Goal: Register for event/course

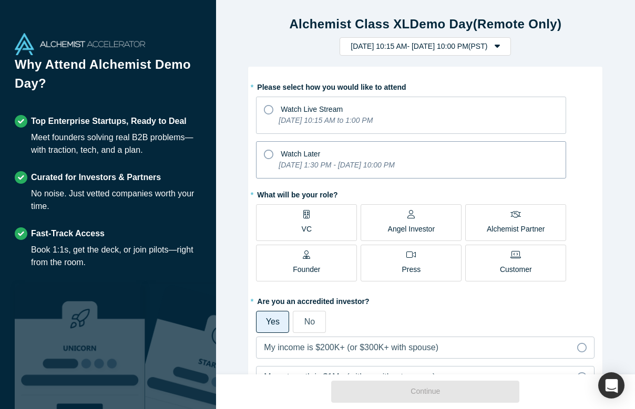
click at [270, 154] on icon at bounding box center [268, 154] width 9 height 9
click at [0, 0] on input "Watch Later [DATE] 1:30 PM - [DATE] 10:00 PM" at bounding box center [0, 0] width 0 height 0
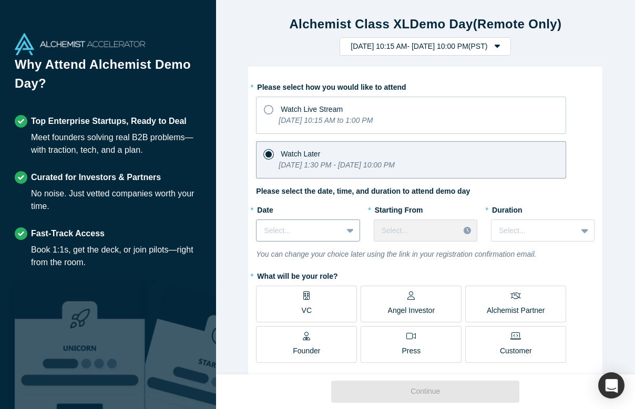
click at [318, 229] on div at bounding box center [299, 230] width 70 height 13
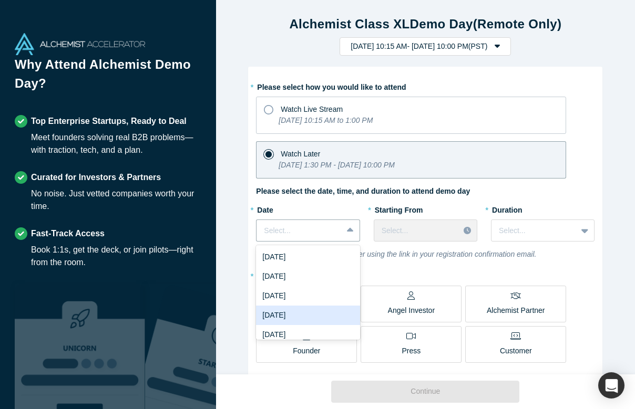
click at [301, 311] on div "[DATE]" at bounding box center [308, 315] width 104 height 19
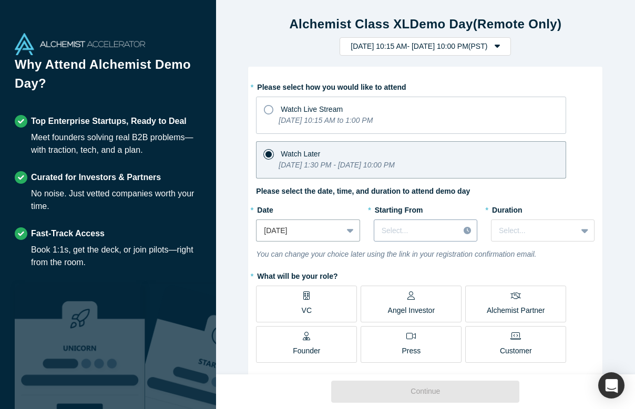
click at [405, 231] on div "Select..." at bounding box center [417, 230] width 70 height 11
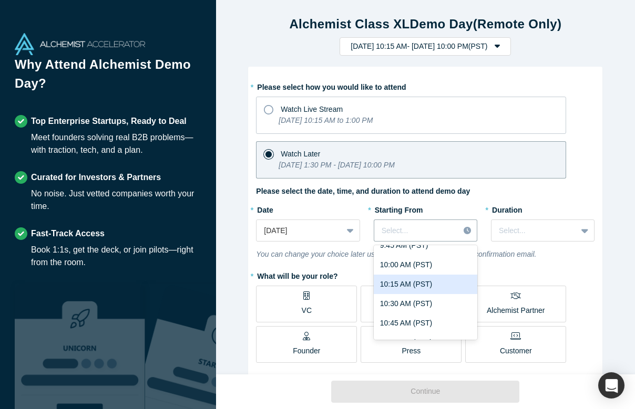
scroll to position [790, 0]
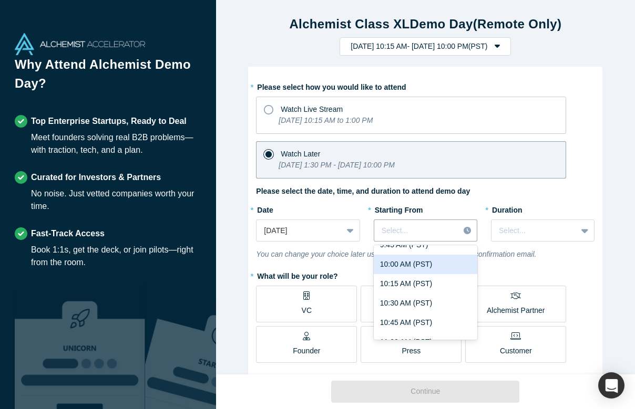
click at [395, 266] on div "10:00 AM (PST)" at bounding box center [426, 264] width 104 height 19
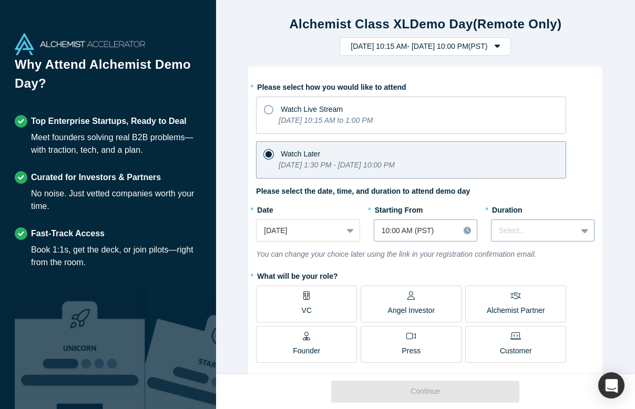
click at [538, 231] on div at bounding box center [534, 230] width 70 height 13
click at [516, 315] on div "2 hours" at bounding box center [543, 315] width 104 height 19
click at [304, 300] on icon at bounding box center [306, 296] width 6 height 8
click at [0, 0] on input "VC" at bounding box center [0, 0] width 0 height 0
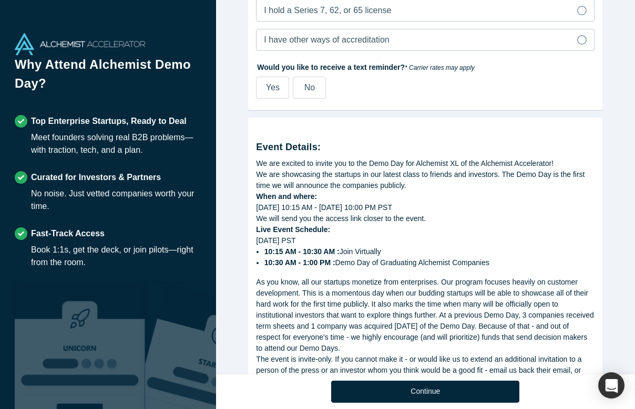
scroll to position [543, 0]
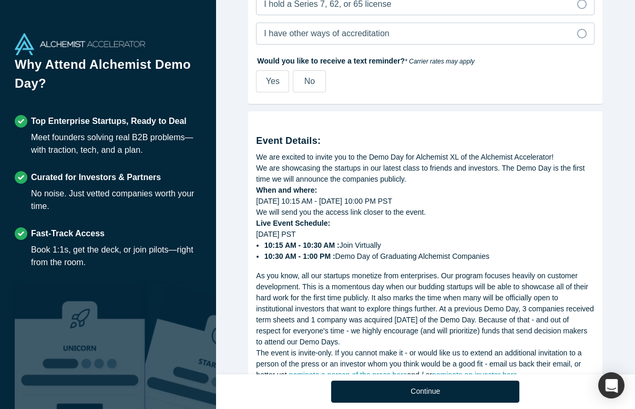
click at [312, 86] on div "No" at bounding box center [309, 81] width 11 height 13
click at [0, 0] on input "No" at bounding box center [0, 0] width 0 height 0
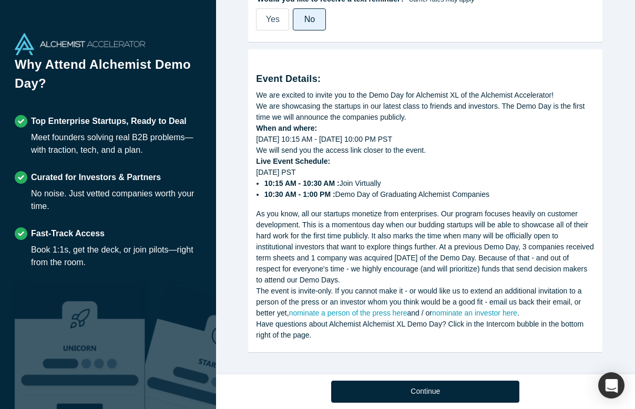
scroll to position [606, 0]
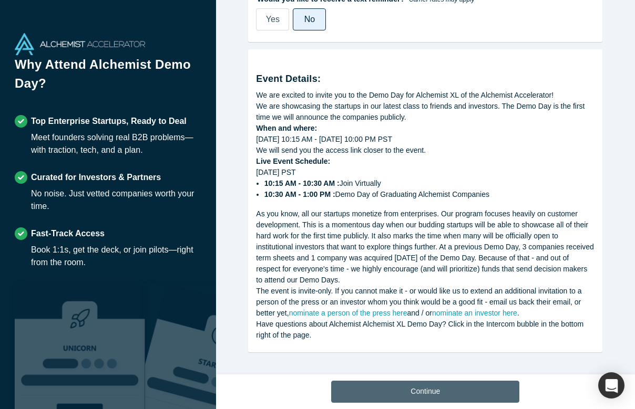
click at [401, 400] on button "Continue" at bounding box center [425, 392] width 188 height 22
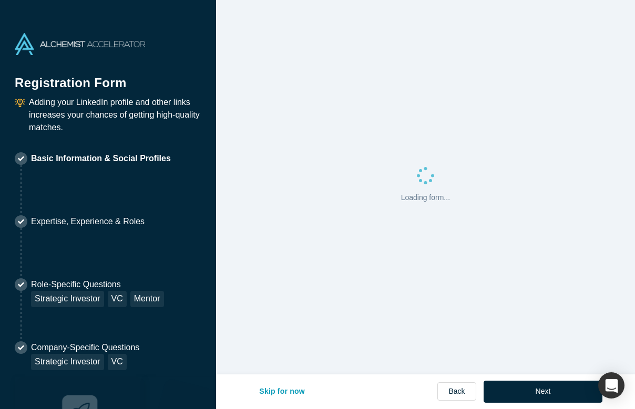
select select "US"
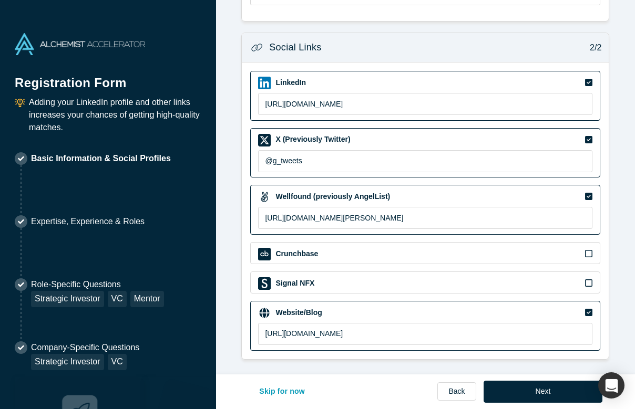
scroll to position [390, 0]
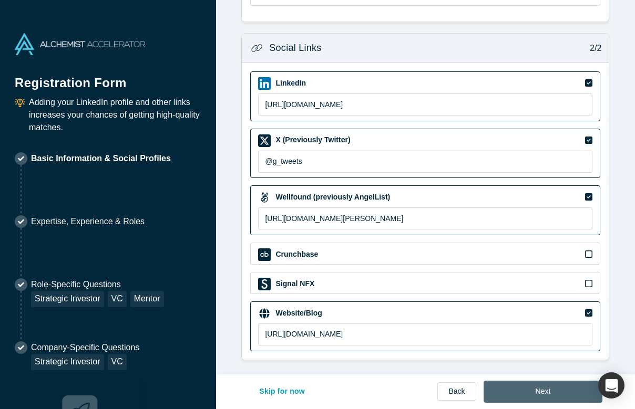
click at [542, 397] on button "Next" at bounding box center [542, 392] width 119 height 22
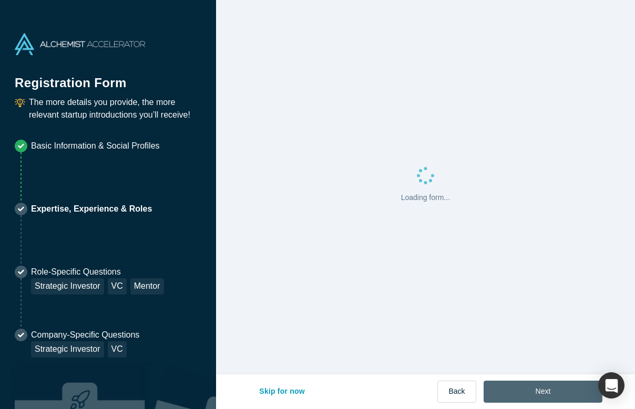
scroll to position [0, 0]
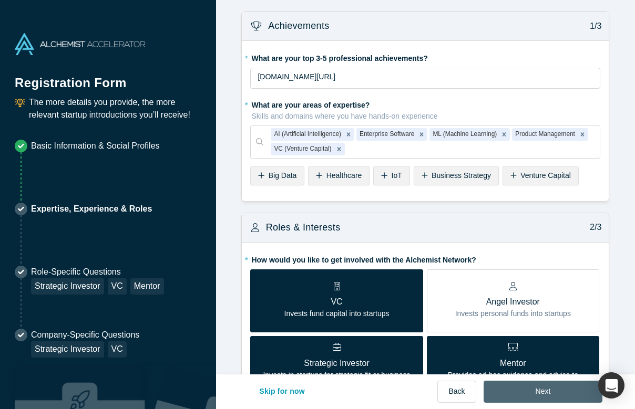
click at [542, 397] on button "Next" at bounding box center [542, 392] width 119 height 22
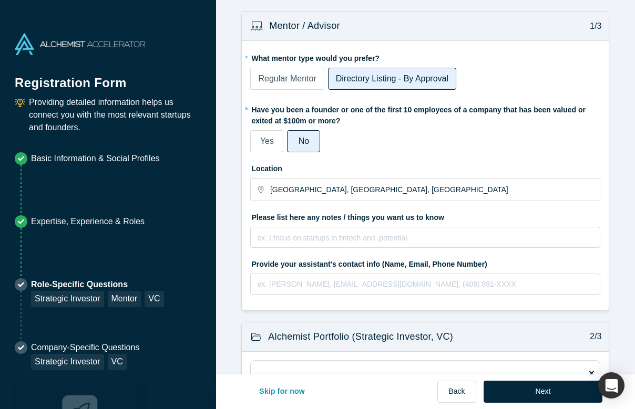
click at [542, 397] on button "Next" at bounding box center [542, 392] width 119 height 22
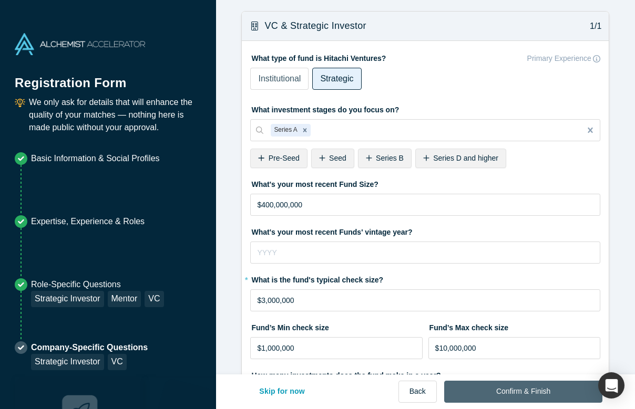
click at [533, 392] on button "Confirm & Finish" at bounding box center [523, 392] width 158 height 22
